Goal: Transaction & Acquisition: Purchase product/service

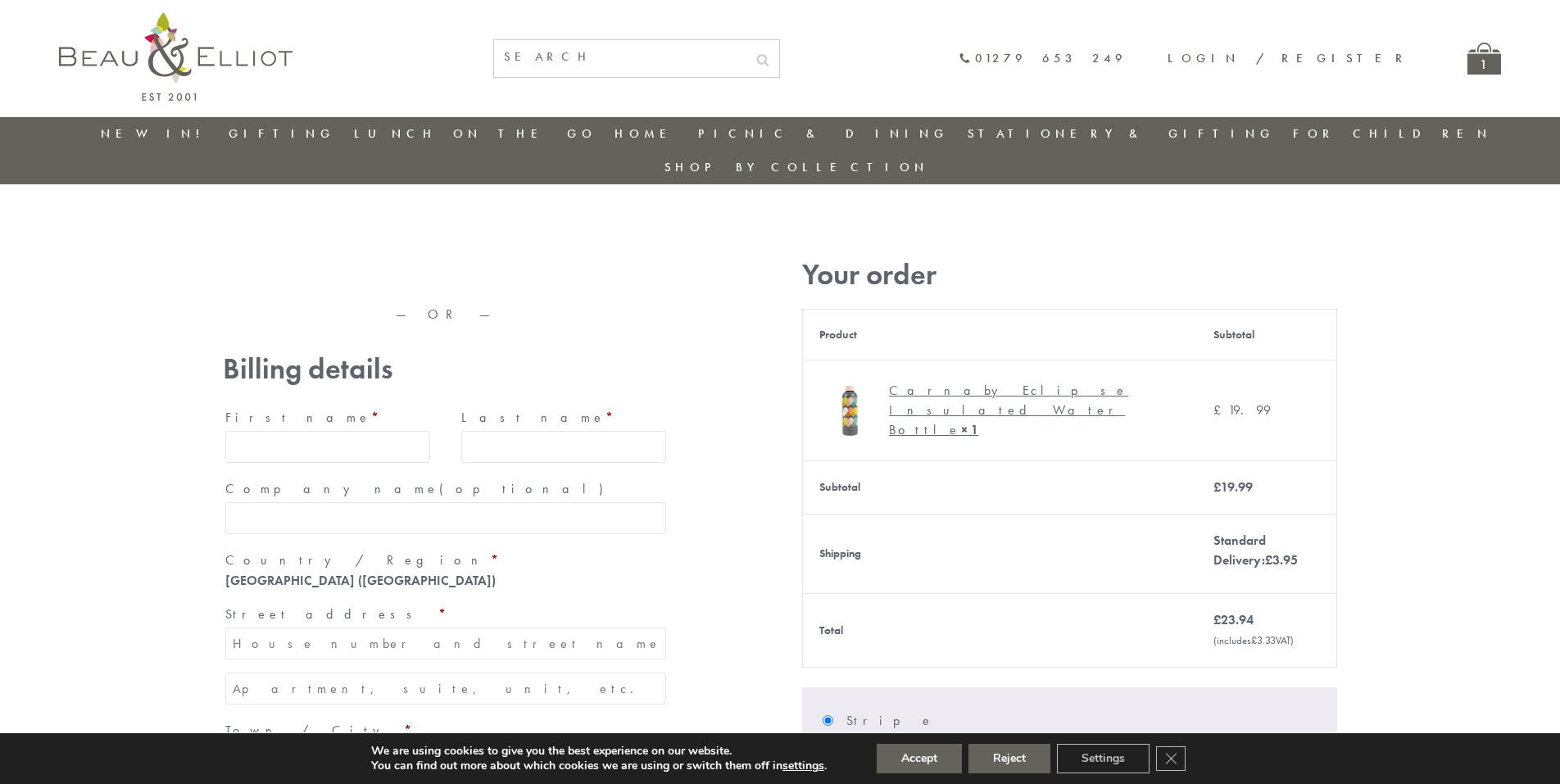
type input "maria33@yahoo.com"
type input "Maria"
type input "Williams"
type input "23, Scottsdale, Happytown"
type input "London"
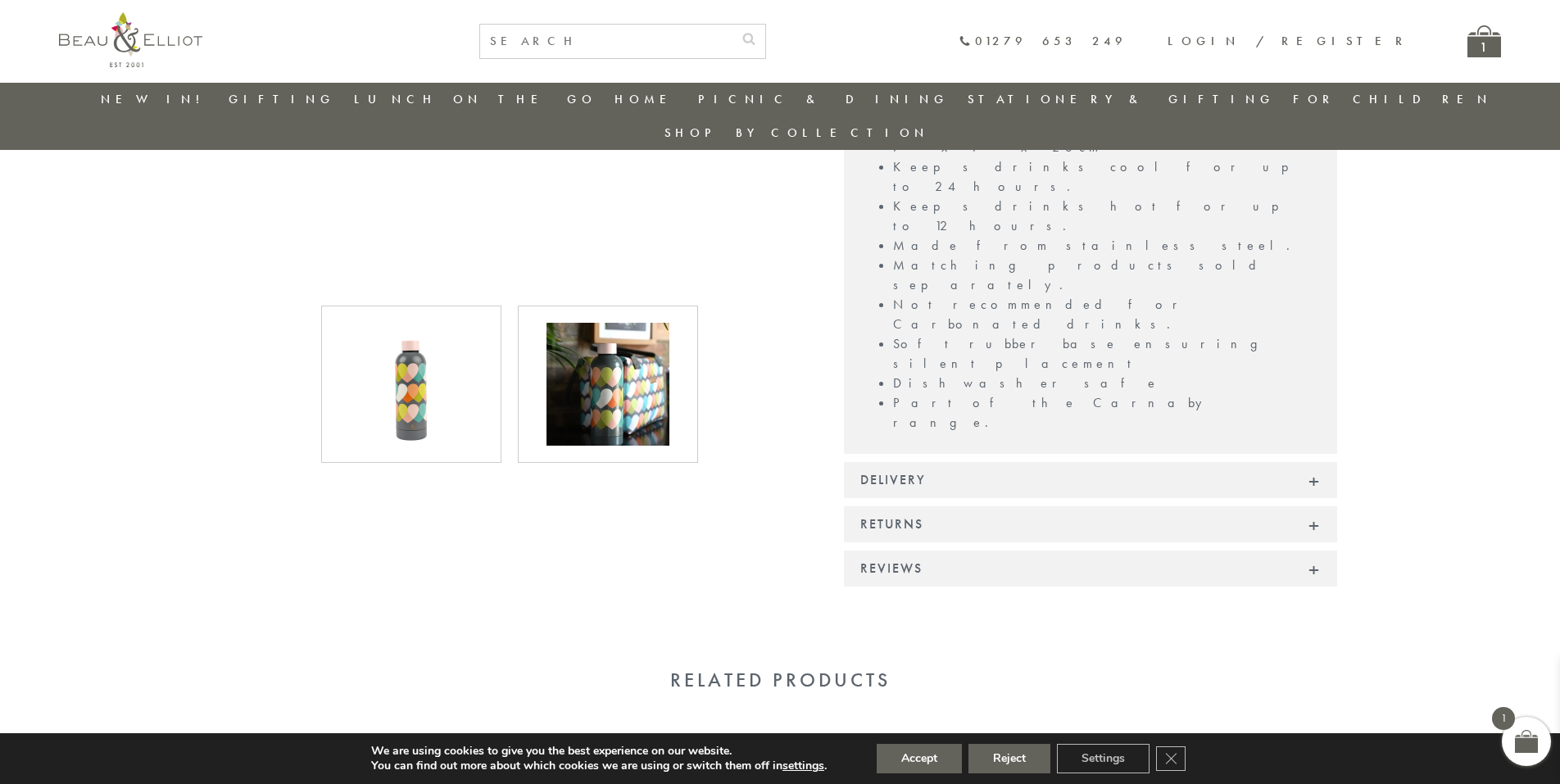
scroll to position [868, 0]
